Goal: Information Seeking & Learning: Learn about a topic

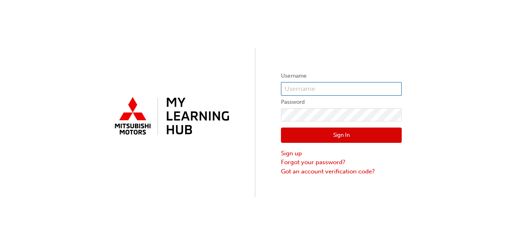
type input "[EMAIL_ADDRESS][DOMAIN_NAME]"
click at [336, 136] on button "Sign In" at bounding box center [341, 135] width 121 height 15
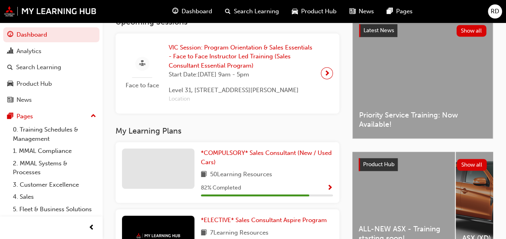
scroll to position [119, 0]
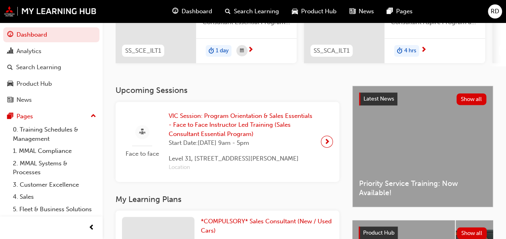
click at [226, 121] on span "VIC Session: Program Orientation & Sales Essentials - Face to Face Instructor L…" at bounding box center [242, 125] width 146 height 27
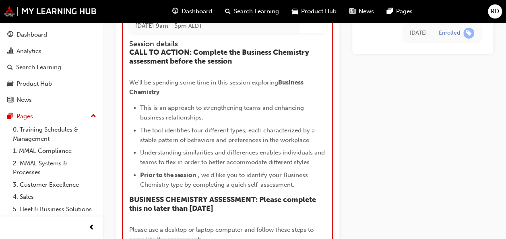
scroll to position [1396, 0]
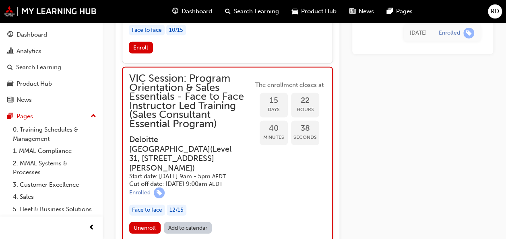
scroll to position [1114, 0]
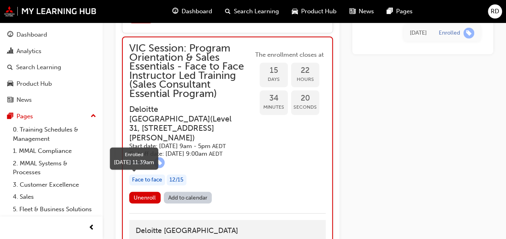
click at [159, 168] on span "learningRecordVerb_ENROLL-icon" at bounding box center [159, 162] width 11 height 11
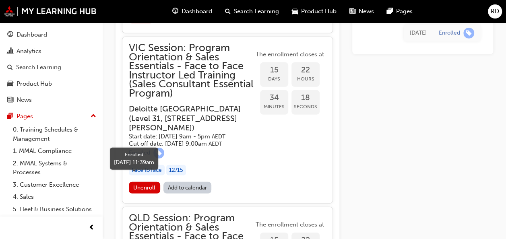
click at [159, 159] on span "learningRecordVerb_ENROLL-icon" at bounding box center [158, 153] width 11 height 11
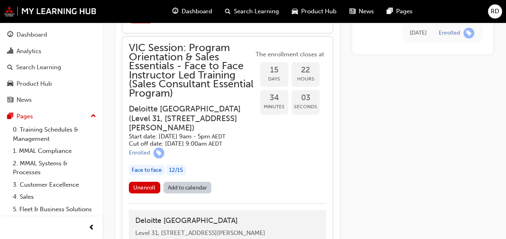
scroll to position [1074, 0]
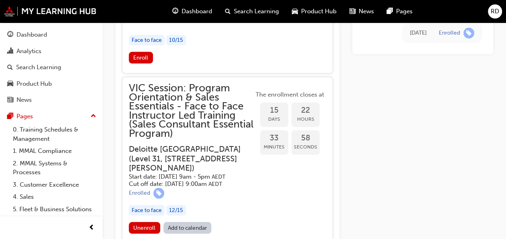
click at [304, 10] on span "Product Hub" at bounding box center [318, 11] width 35 height 9
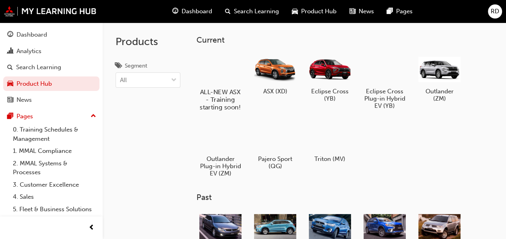
click at [223, 92] on h5 "ALL-NEW ASX - Training starting soon!" at bounding box center [220, 99] width 45 height 23
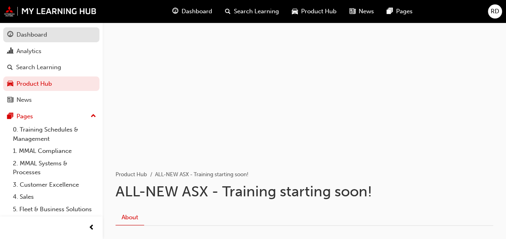
click at [41, 35] on div "Dashboard" at bounding box center [32, 34] width 31 height 9
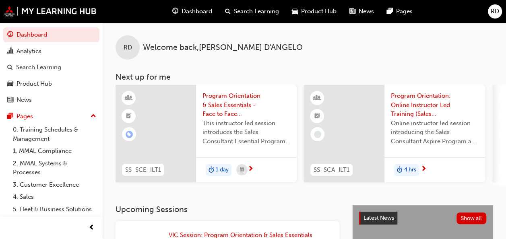
scroll to position [40, 0]
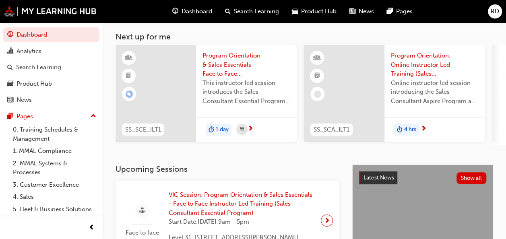
click at [400, 69] on span "Program Orientation: Online Instructor Led Training (Sales Consultant Aspire Pr…" at bounding box center [435, 64] width 88 height 27
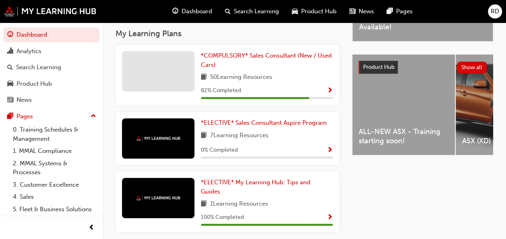
scroll to position [293, 0]
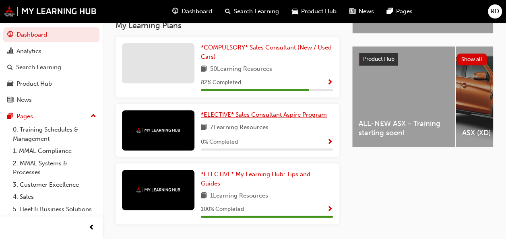
click at [220, 118] on span "*ELECTIVE* Sales Consultant Aspire Program" at bounding box center [264, 114] width 126 height 7
